Goal: Use online tool/utility: Utilize a website feature to perform a specific function

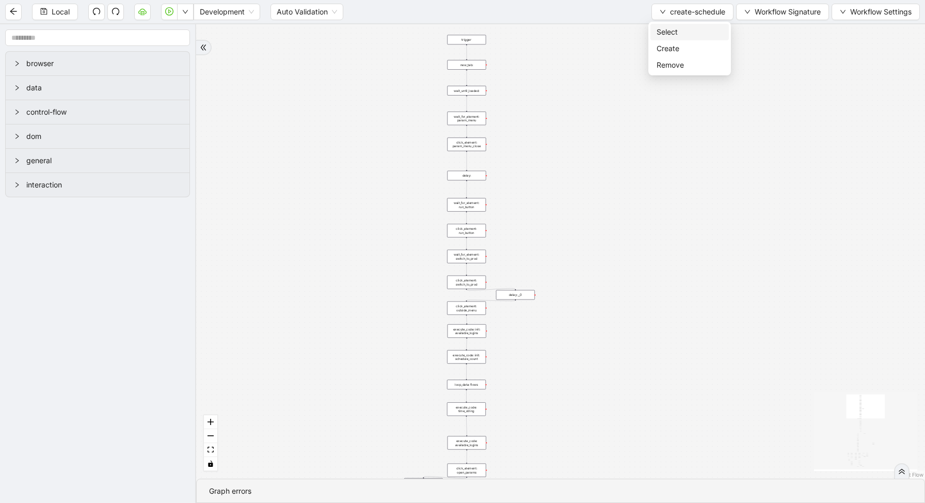
click at [657, 39] on li "Select" at bounding box center [689, 32] width 78 height 17
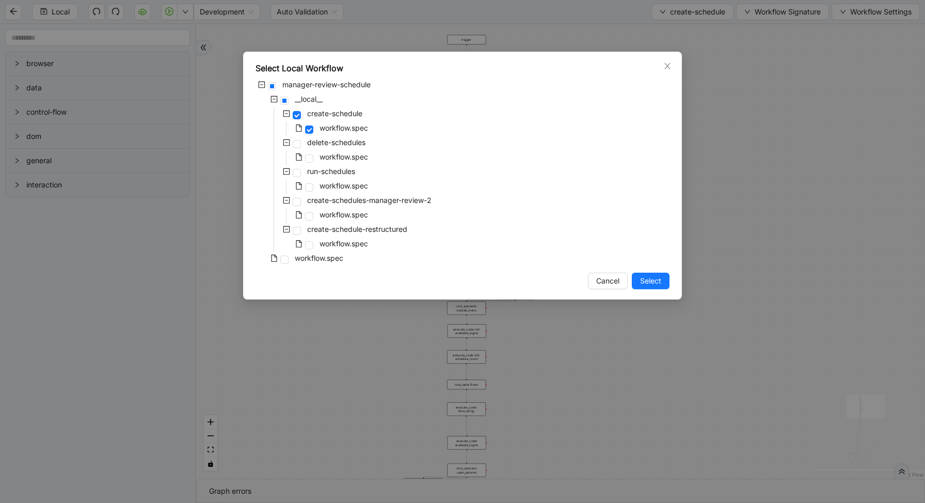
click at [316, 155] on div "workflow.spec" at bounding box center [312, 158] width 115 height 14
click at [311, 158] on span at bounding box center [309, 158] width 8 height 8
click at [650, 284] on span "Select" at bounding box center [650, 280] width 21 height 11
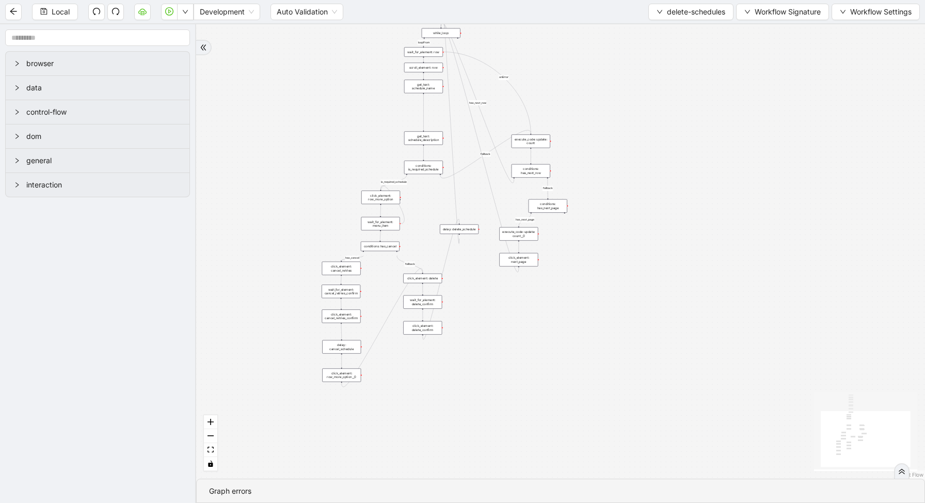
click at [426, 163] on div "conditions: is_required_schedule" at bounding box center [423, 166] width 39 height 13
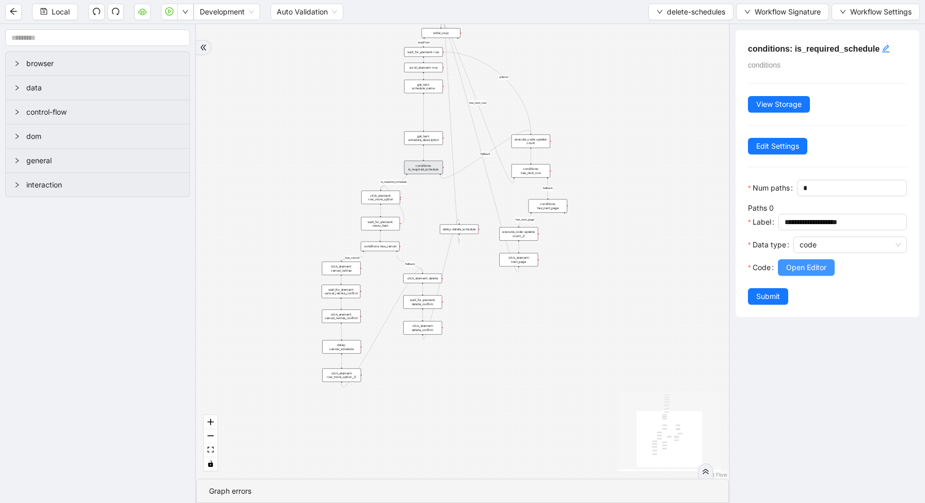
click at [803, 266] on span "Open Editor" at bounding box center [806, 267] width 40 height 11
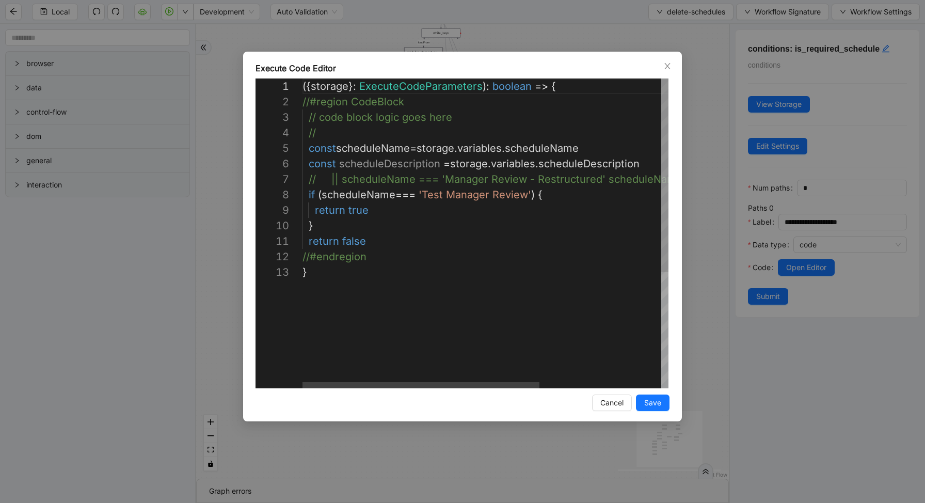
click at [534, 195] on div "({ storage }: ExecuteCodeParameters ): boolean => { //#region CodeBlock // code…" at bounding box center [579, 325] width 554 height 495
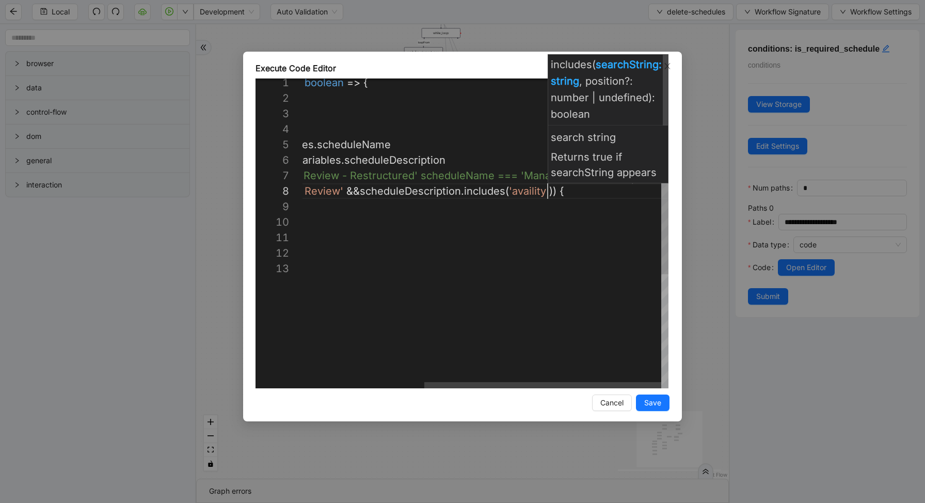
scroll to position [108, 433]
type textarea "**********"
click at [651, 405] on span "Save" at bounding box center [652, 402] width 17 height 11
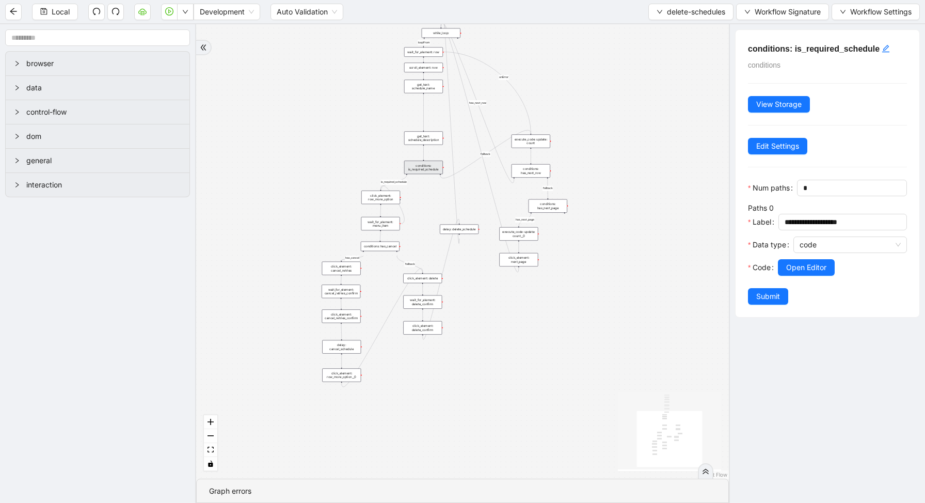
click at [761, 287] on div "Code" at bounding box center [763, 273] width 30 height 29
click at [762, 293] on span "Submit" at bounding box center [768, 295] width 24 height 11
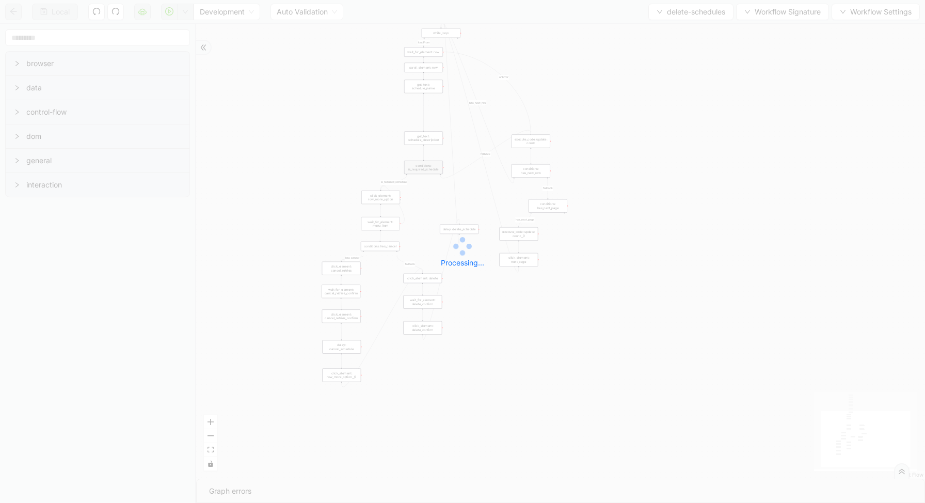
click at [185, 11] on div "Local Development Auto Validation delete-schedules Workflow Signature Workflow …" at bounding box center [462, 251] width 925 height 503
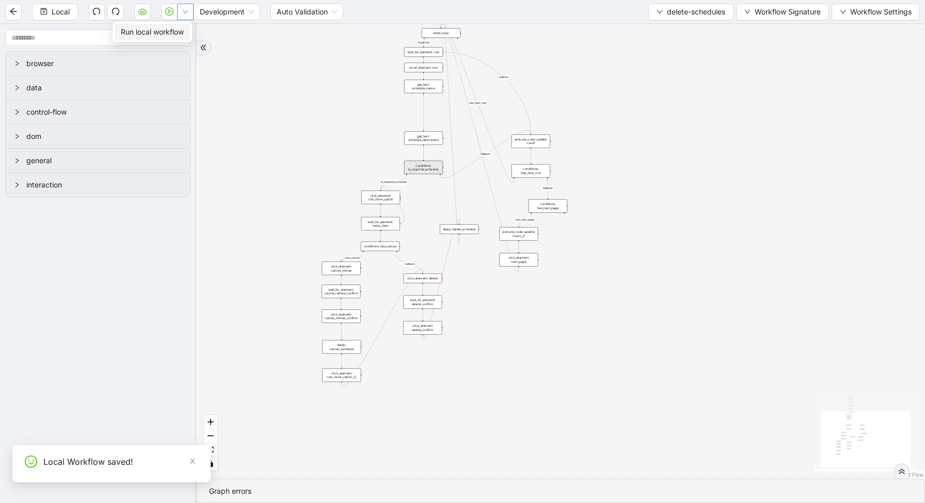
click at [185, 11] on icon "down" at bounding box center [185, 12] width 6 height 6
click at [184, 34] on span "Run local workflow" at bounding box center [152, 31] width 63 height 11
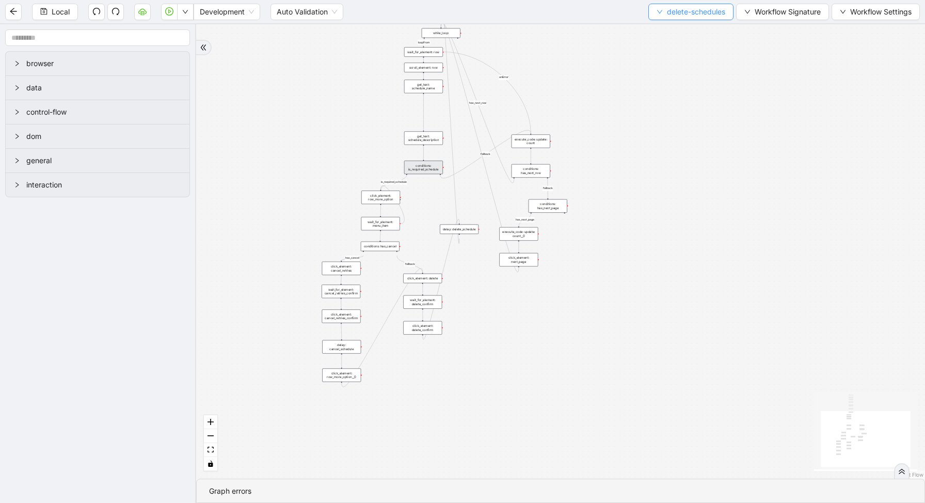
click at [667, 8] on span "delete-schedules" at bounding box center [696, 11] width 58 height 11
click at [666, 34] on span "Select" at bounding box center [688, 31] width 70 height 11
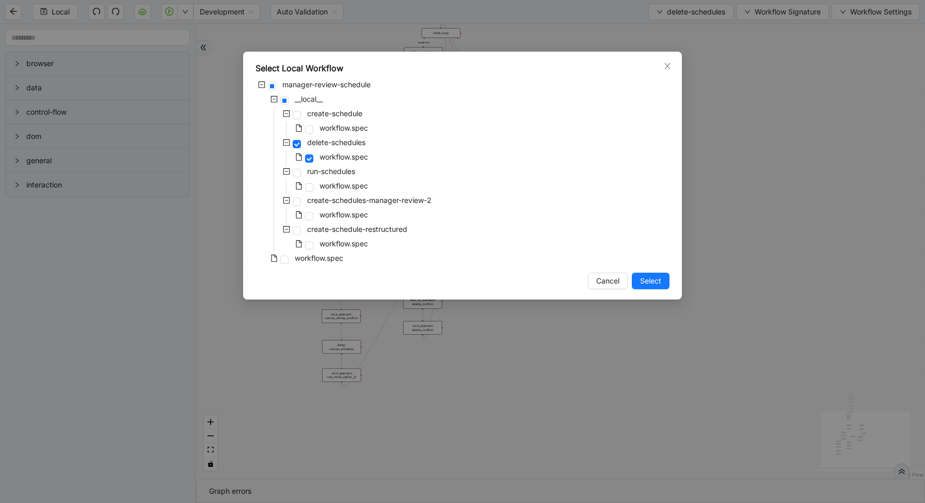
click at [314, 124] on div "workflow.spec" at bounding box center [312, 129] width 115 height 14
click at [310, 127] on span at bounding box center [309, 129] width 8 height 8
click at [640, 281] on span "Select" at bounding box center [650, 280] width 21 height 11
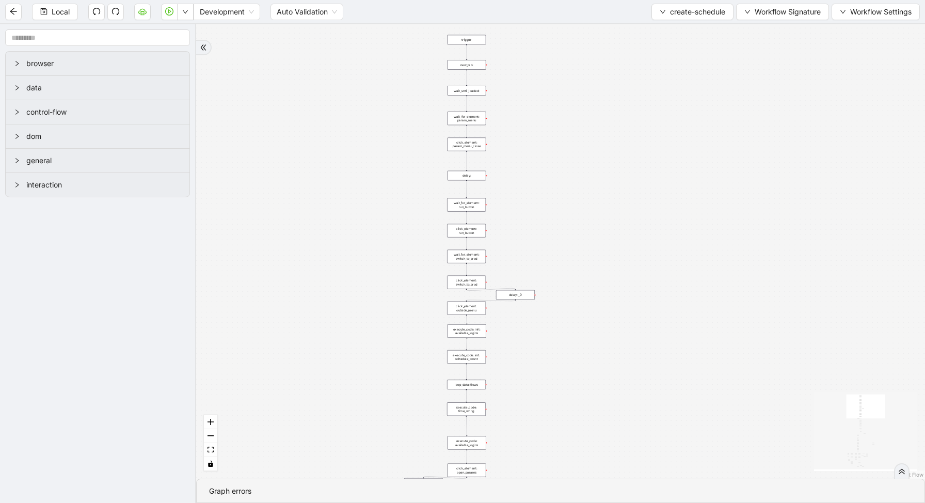
click at [477, 382] on div "loop_data: flows" at bounding box center [466, 384] width 39 height 10
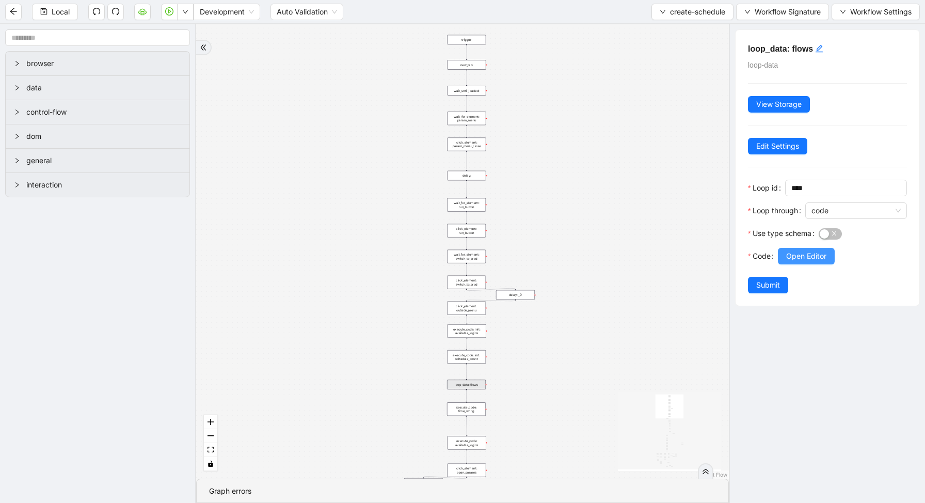
click at [815, 262] on button "Open Editor" at bounding box center [806, 256] width 57 height 17
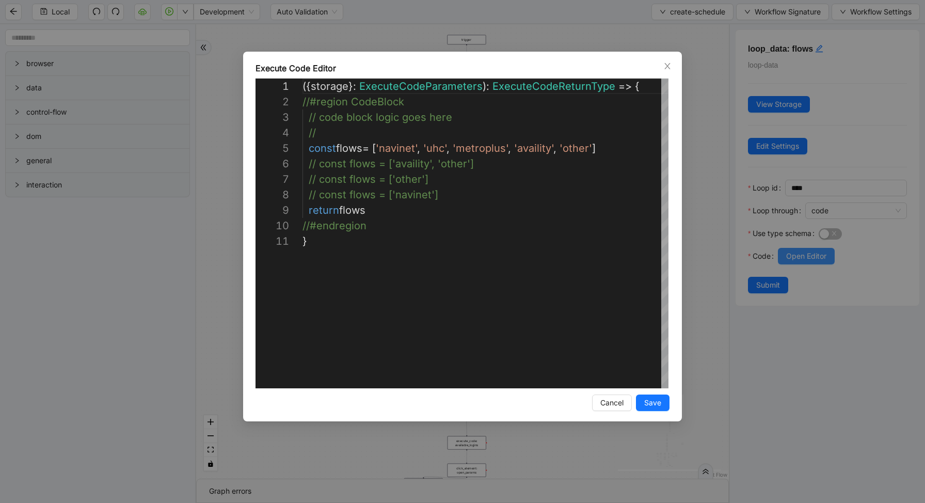
scroll to position [155, 0]
click at [522, 168] on div "( { storage } : ExecuteCodeParameters ): ExecuteCodeReturnType => { //#region C…" at bounding box center [485, 310] width 367 height 464
click at [650, 426] on div "**********" at bounding box center [462, 251] width 925 height 503
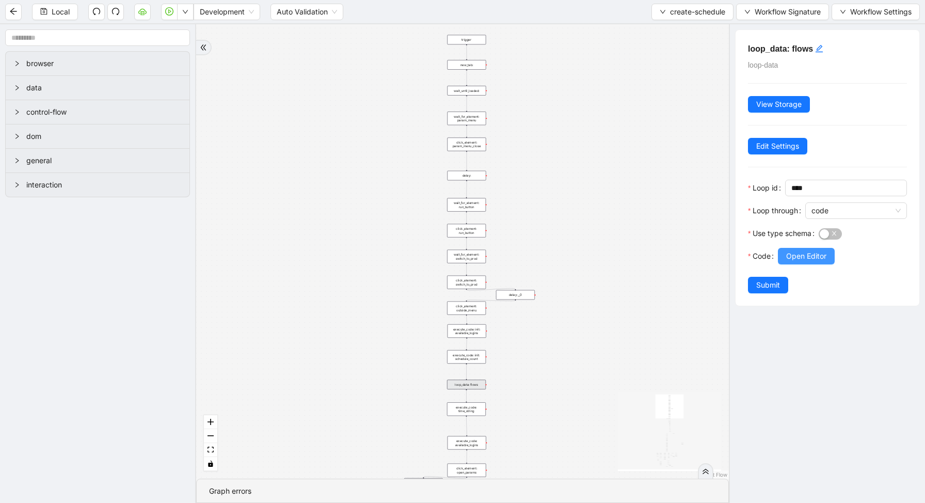
click at [802, 262] on button "Open Editor" at bounding box center [806, 256] width 57 height 17
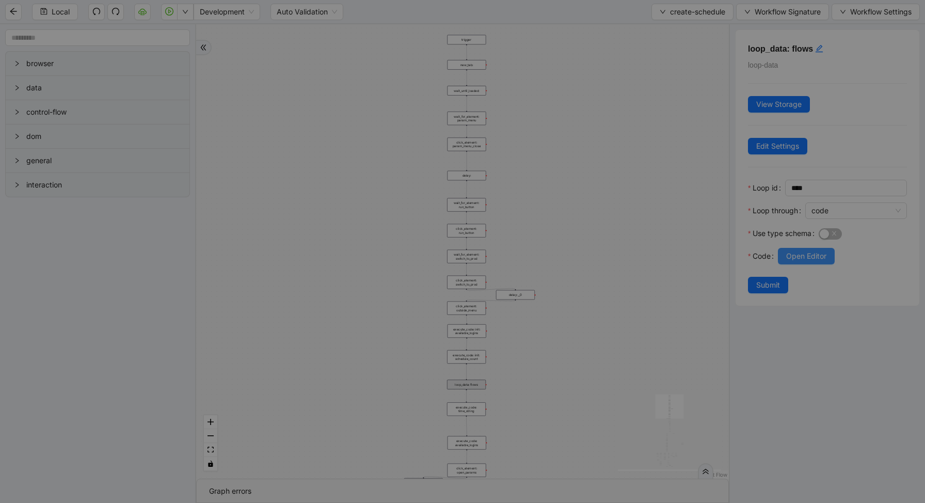
scroll to position [155, 180]
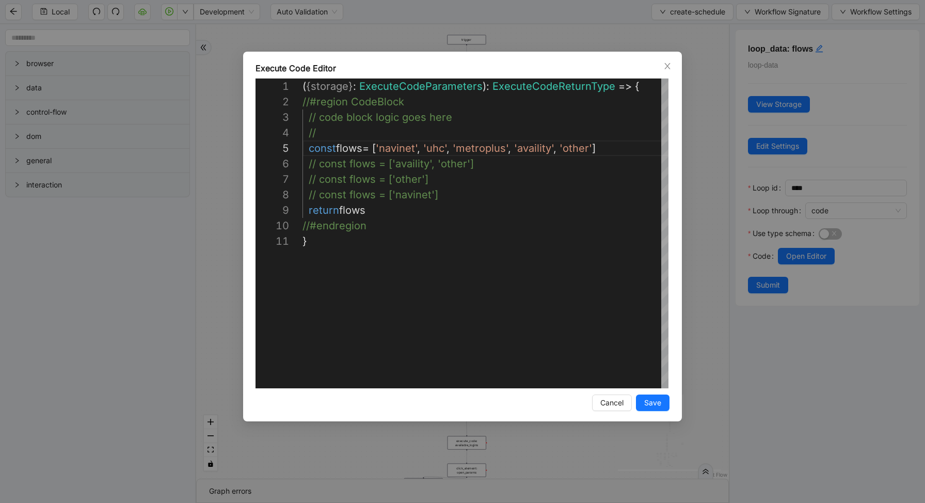
click at [802, 255] on div "**********" at bounding box center [462, 251] width 925 height 503
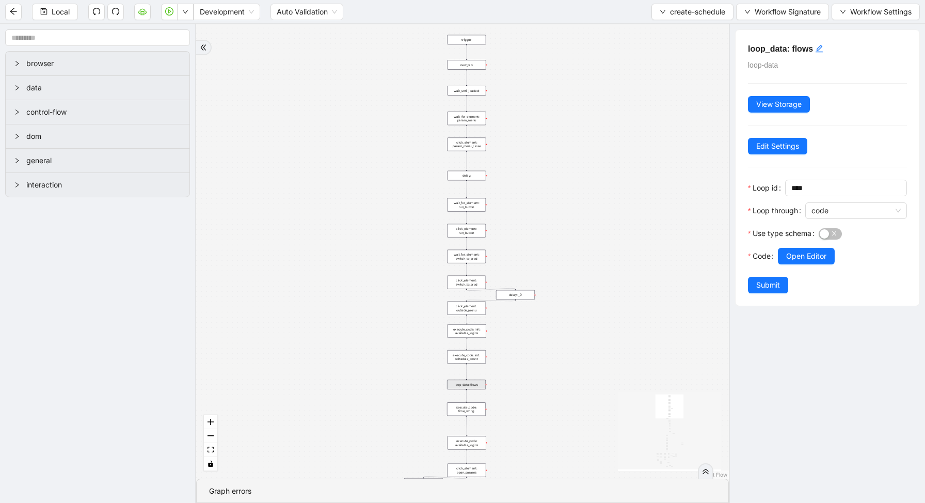
click at [802, 255] on span "Open Editor" at bounding box center [806, 255] width 40 height 11
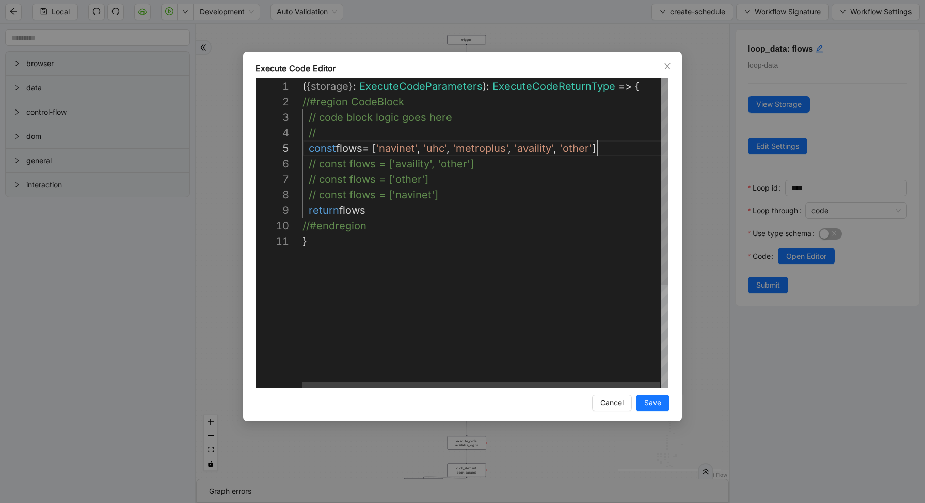
click at [621, 151] on div "( { storage } : ExecuteCodeParameters ): ExecuteCodeReturnType => { //#region C…" at bounding box center [485, 310] width 367 height 464
type textarea "**********"
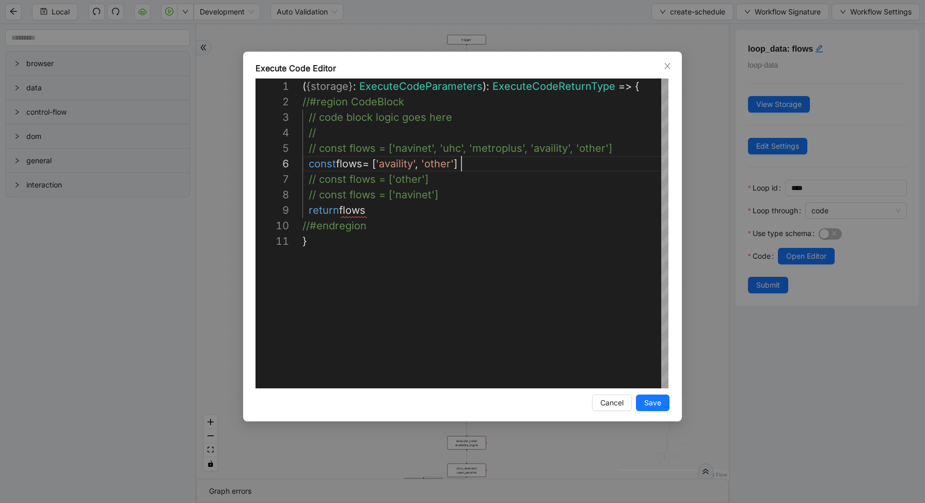
scroll to position [77, 159]
click at [647, 397] on span "Save" at bounding box center [652, 402] width 17 height 11
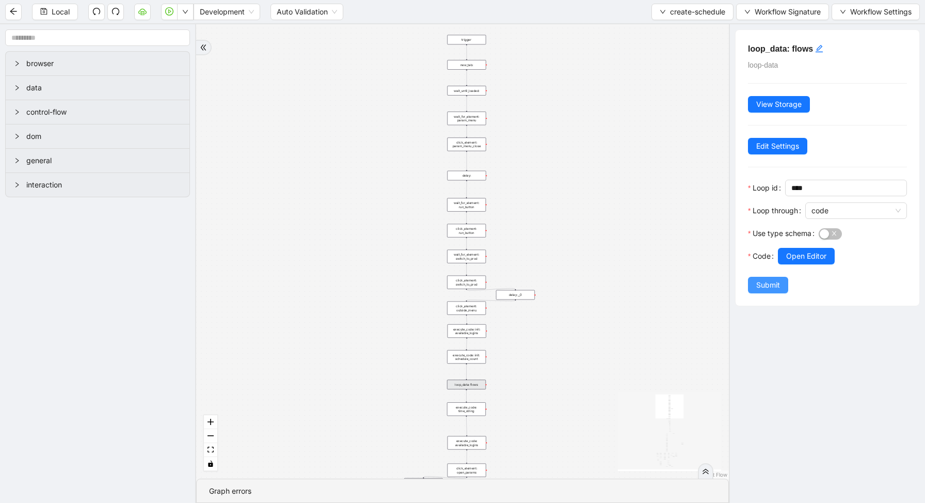
click at [773, 285] on span "Submit" at bounding box center [768, 284] width 24 height 11
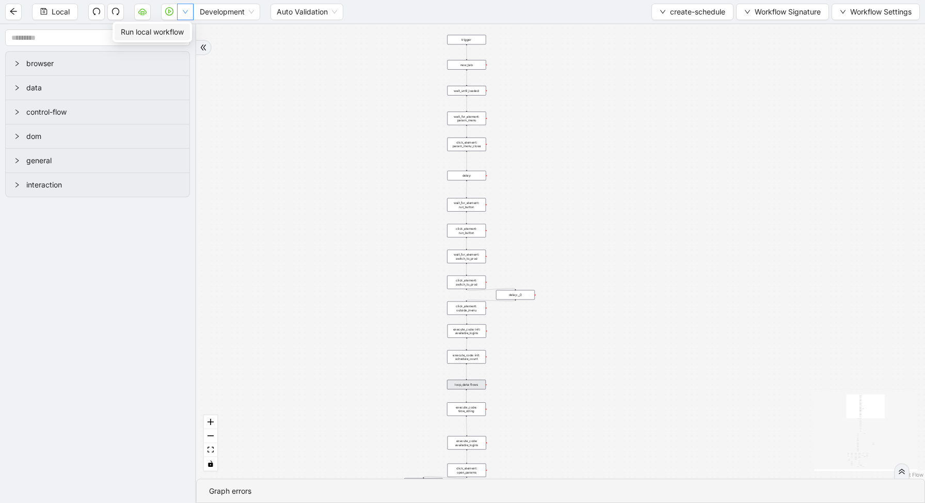
click at [188, 15] on button "button" at bounding box center [185, 12] width 17 height 17
click at [188, 36] on li "Run local workflow" at bounding box center [152, 32] width 75 height 17
